Goal: Find specific page/section: Find specific page/section

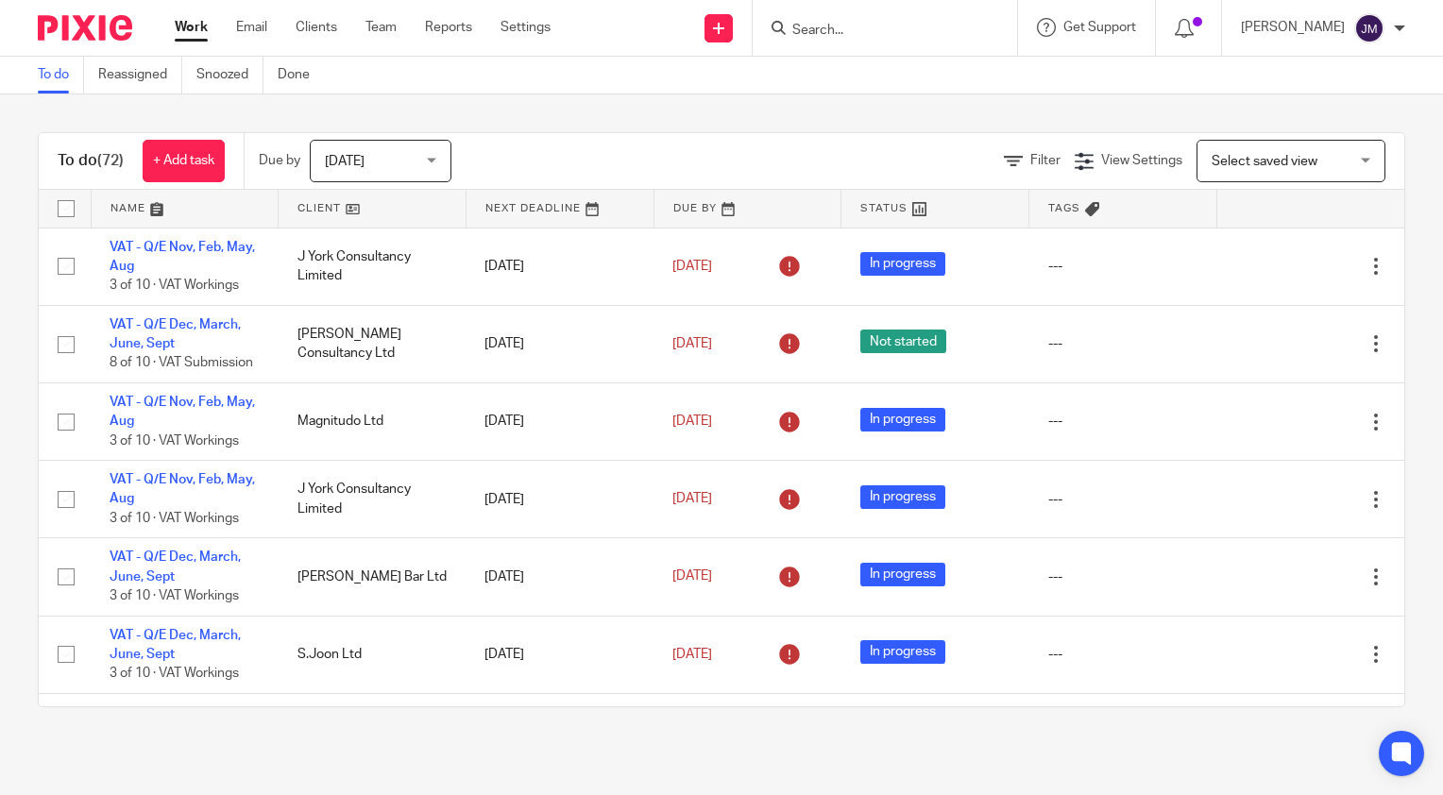
click at [924, 37] on input "Search" at bounding box center [875, 31] width 170 height 17
type input "pro"
click button "submit" at bounding box center [0, 0] width 0 height 0
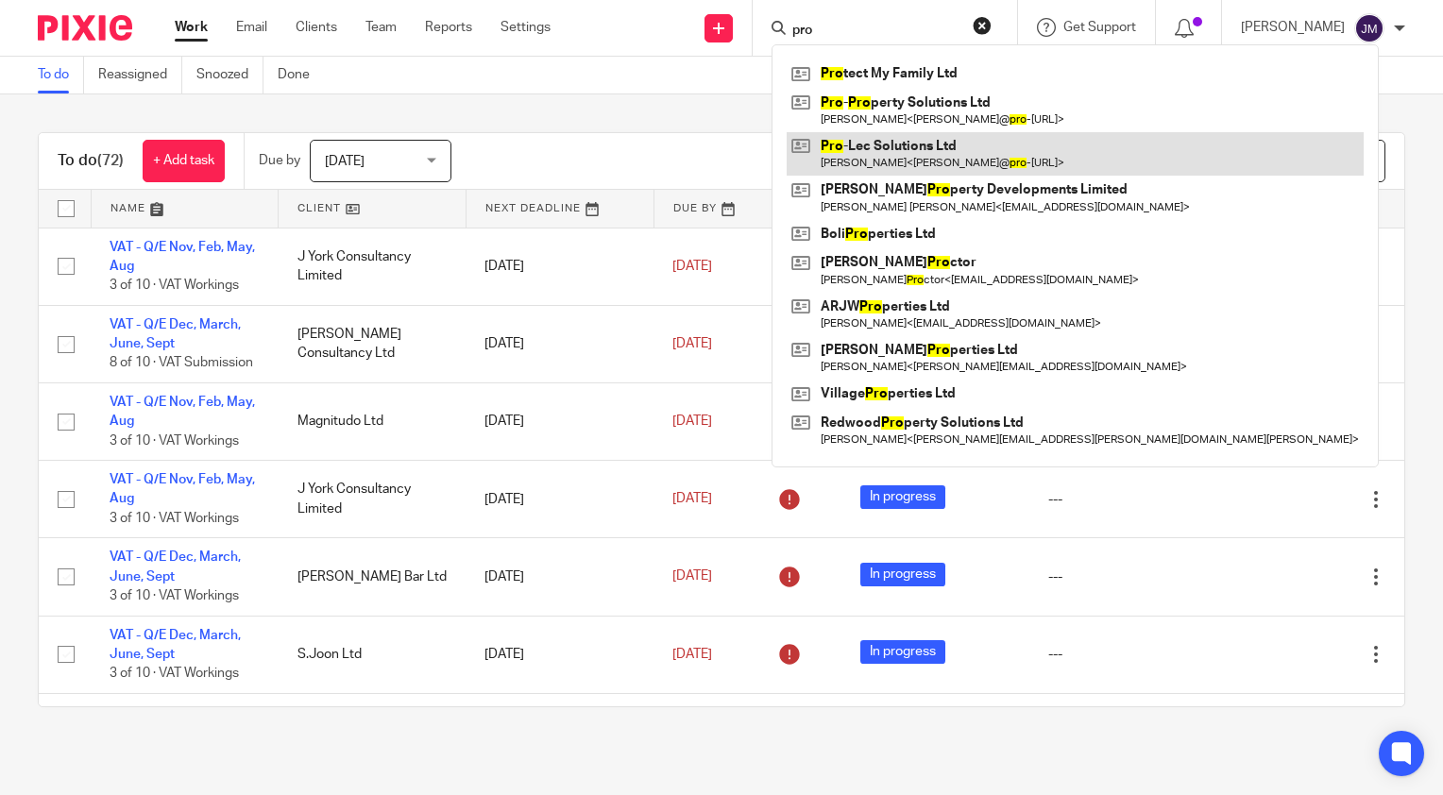
click at [885, 151] on link at bounding box center [1075, 153] width 577 height 43
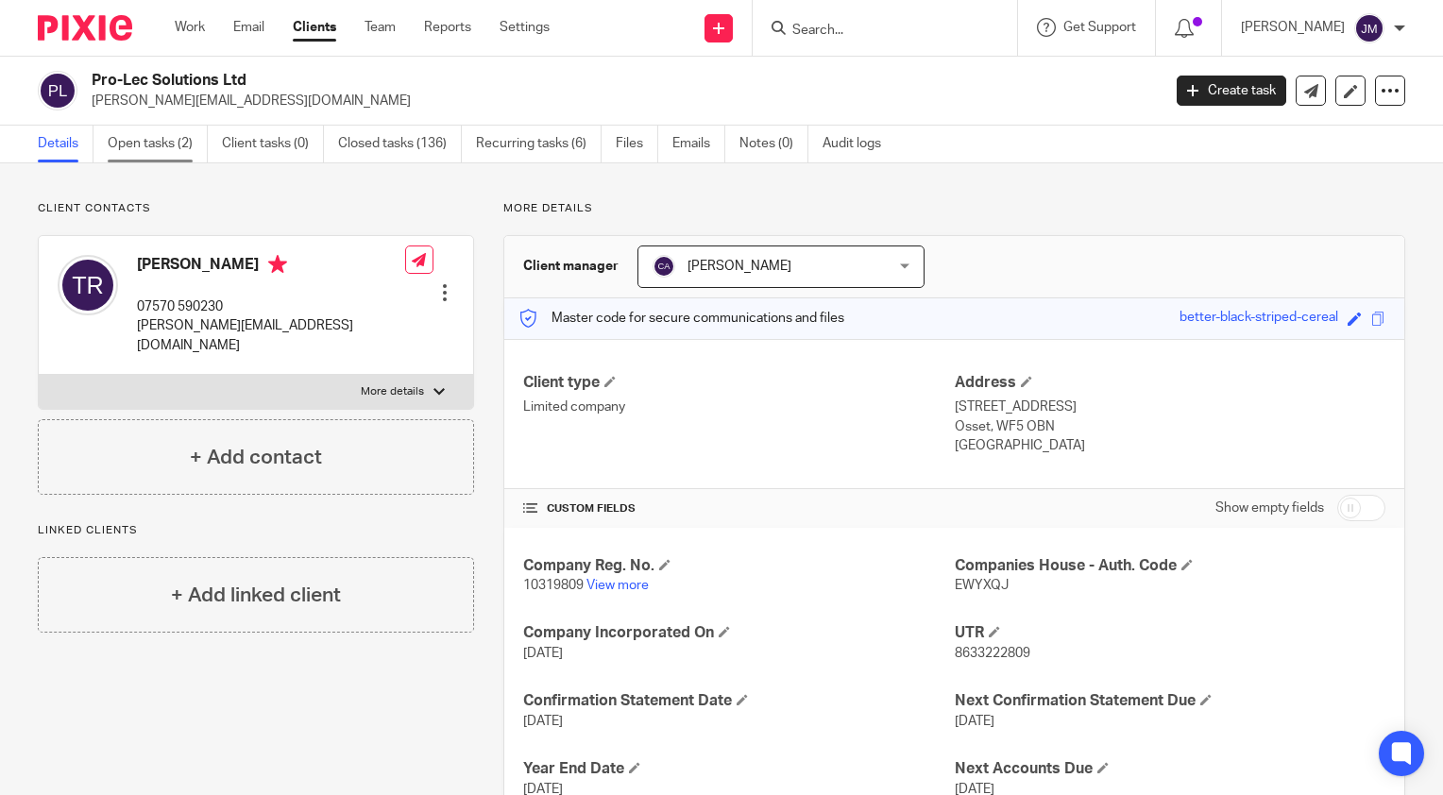
click at [162, 142] on link "Open tasks (2)" at bounding box center [158, 144] width 100 height 37
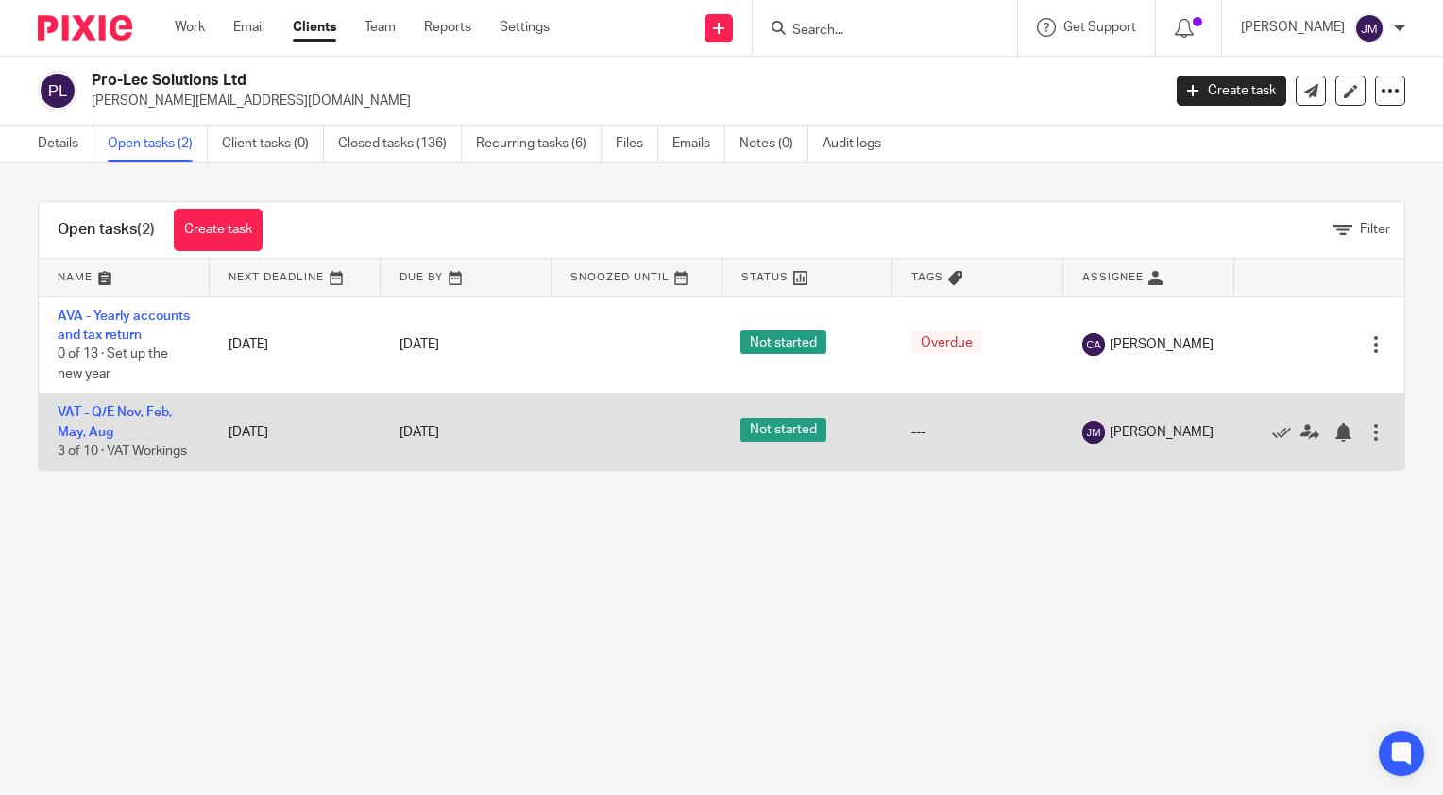
click at [110, 442] on td "VAT - Q/E Nov, Feb, May, Aug 3 of 10 · VAT Workings" at bounding box center [124, 432] width 171 height 77
click at [93, 432] on link "VAT - Q/E Nov, Feb, May, Aug" at bounding box center [115, 422] width 114 height 32
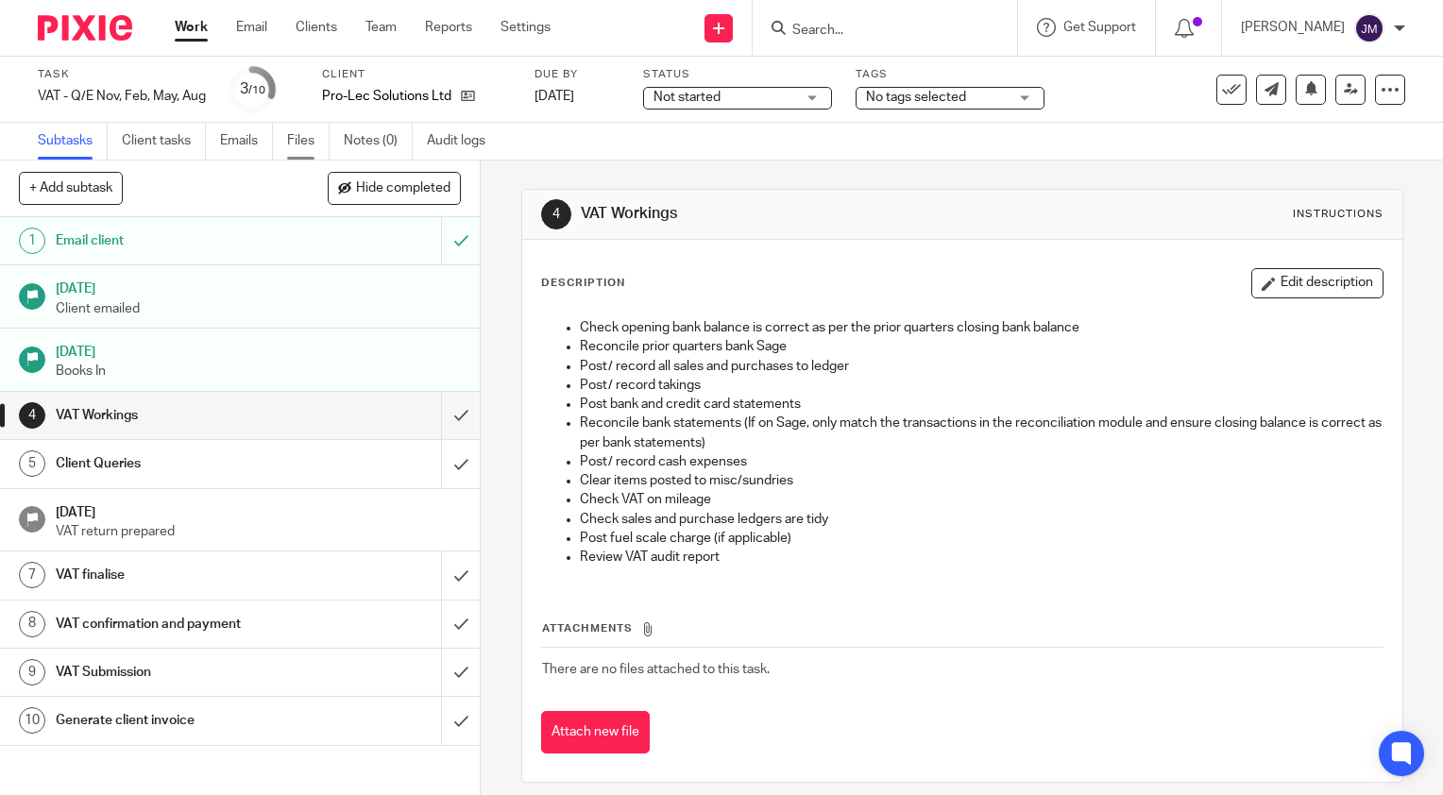
click at [311, 142] on link "Files" at bounding box center [308, 141] width 42 height 37
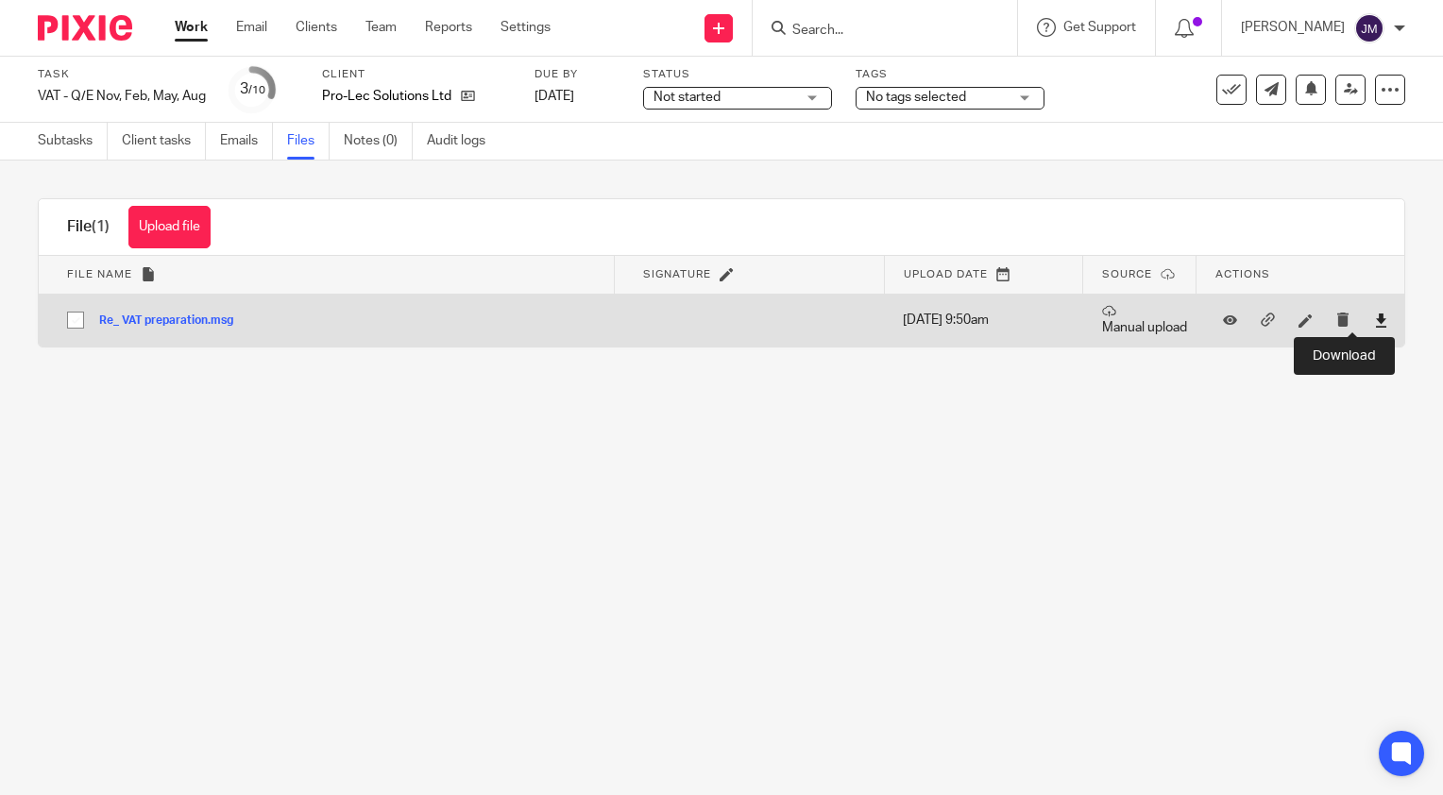
click at [1374, 319] on icon at bounding box center [1381, 321] width 14 height 14
